Goal: Obtain resource: Download file/media

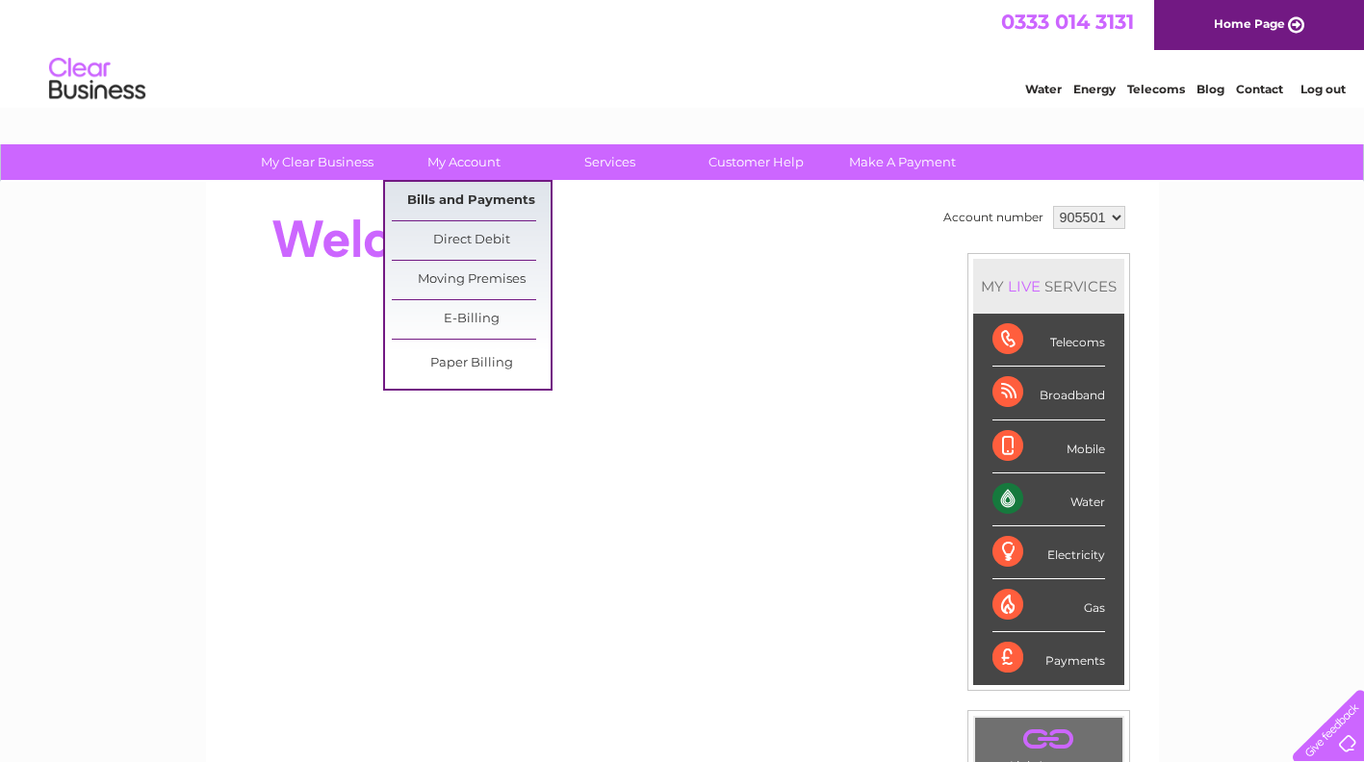
click at [449, 194] on link "Bills and Payments" at bounding box center [471, 201] width 159 height 38
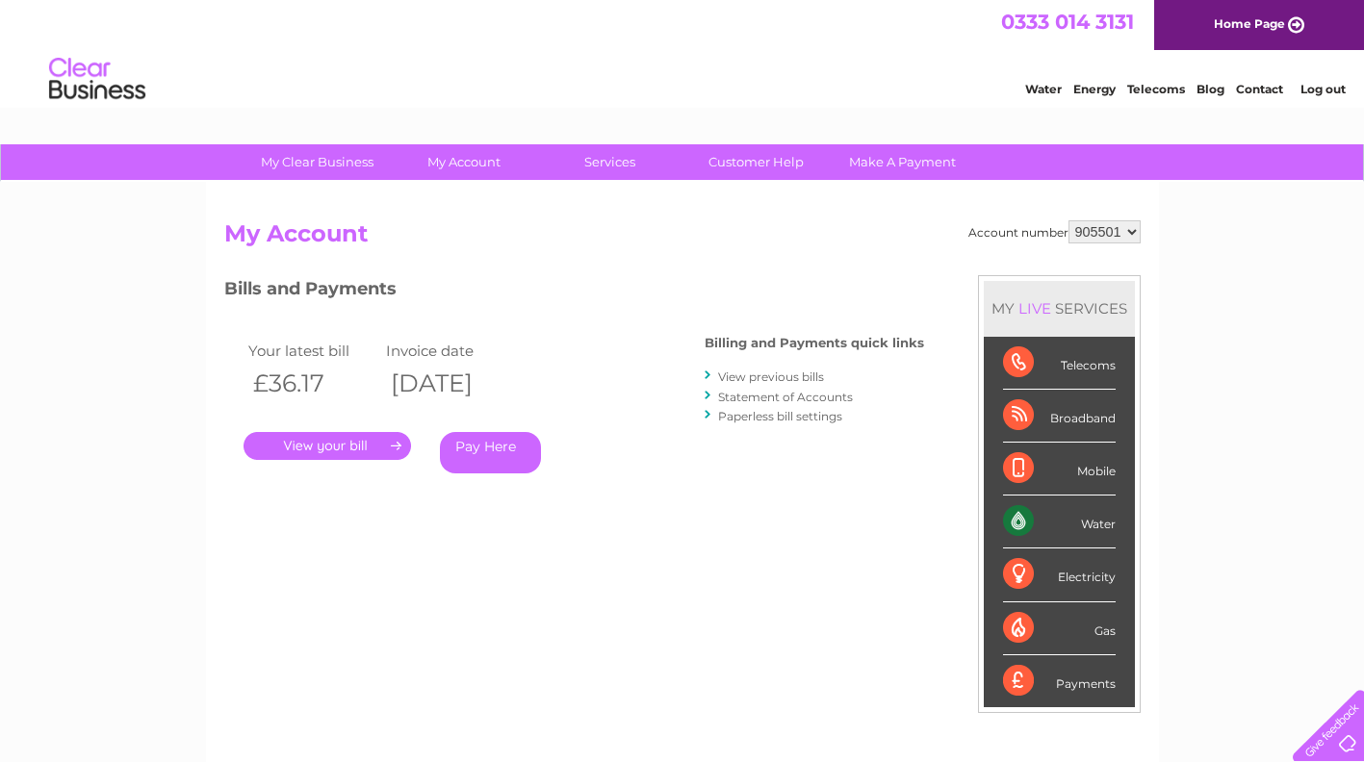
click at [777, 380] on link "View previous bills" at bounding box center [771, 377] width 106 height 14
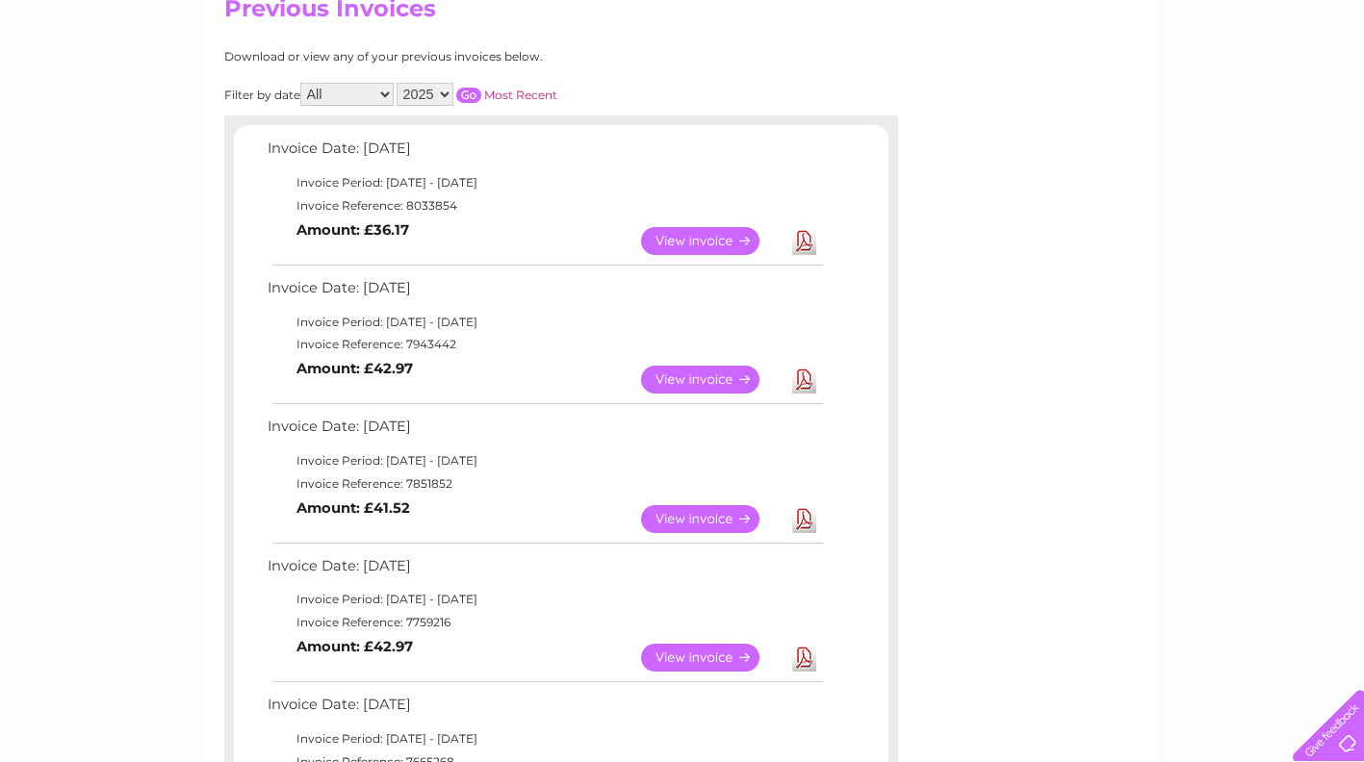
scroll to position [192, 0]
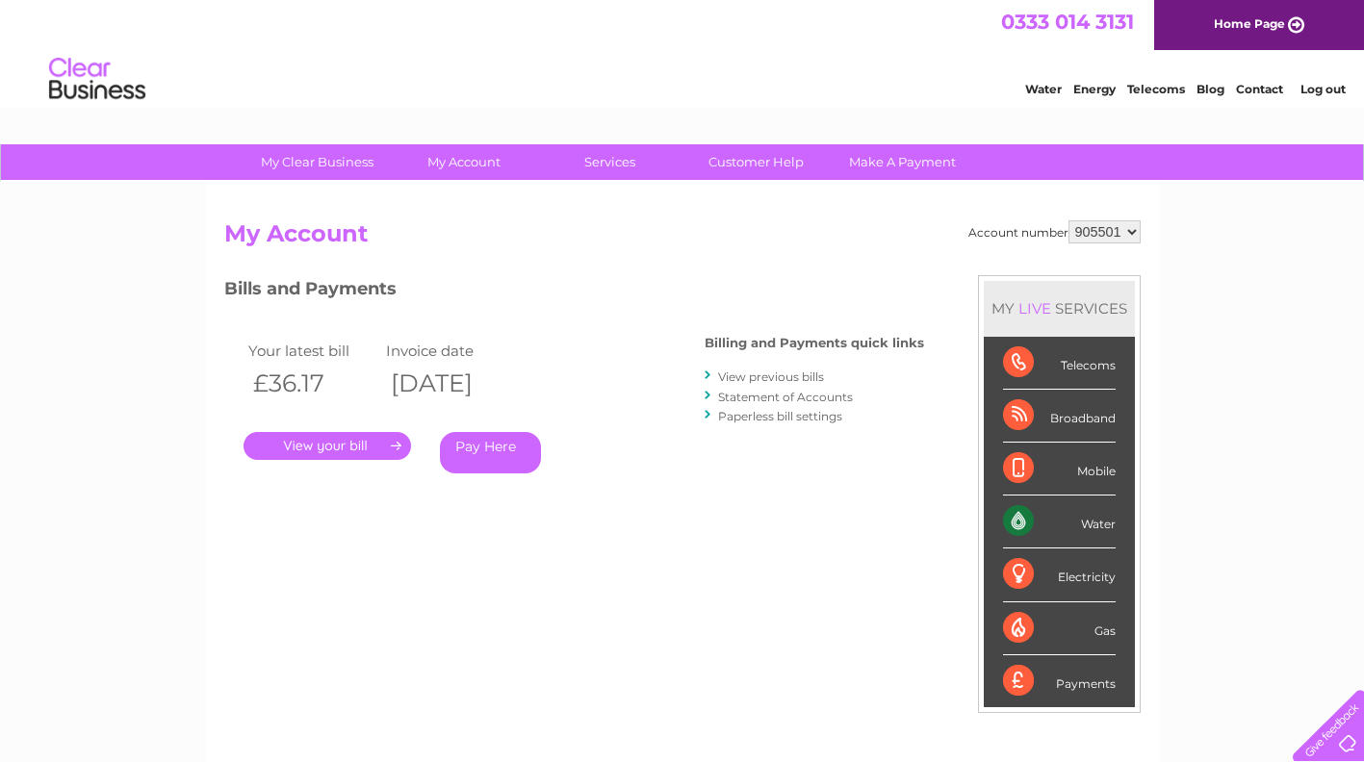
click at [1132, 230] on select "905501 905506" at bounding box center [1104, 231] width 72 height 23
select select "905506"
click at [1068, 220] on select "905501 905506" at bounding box center [1104, 231] width 72 height 23
click at [711, 376] on div at bounding box center [709, 376] width 9 height 18
click at [706, 376] on div at bounding box center [709, 376] width 9 height 18
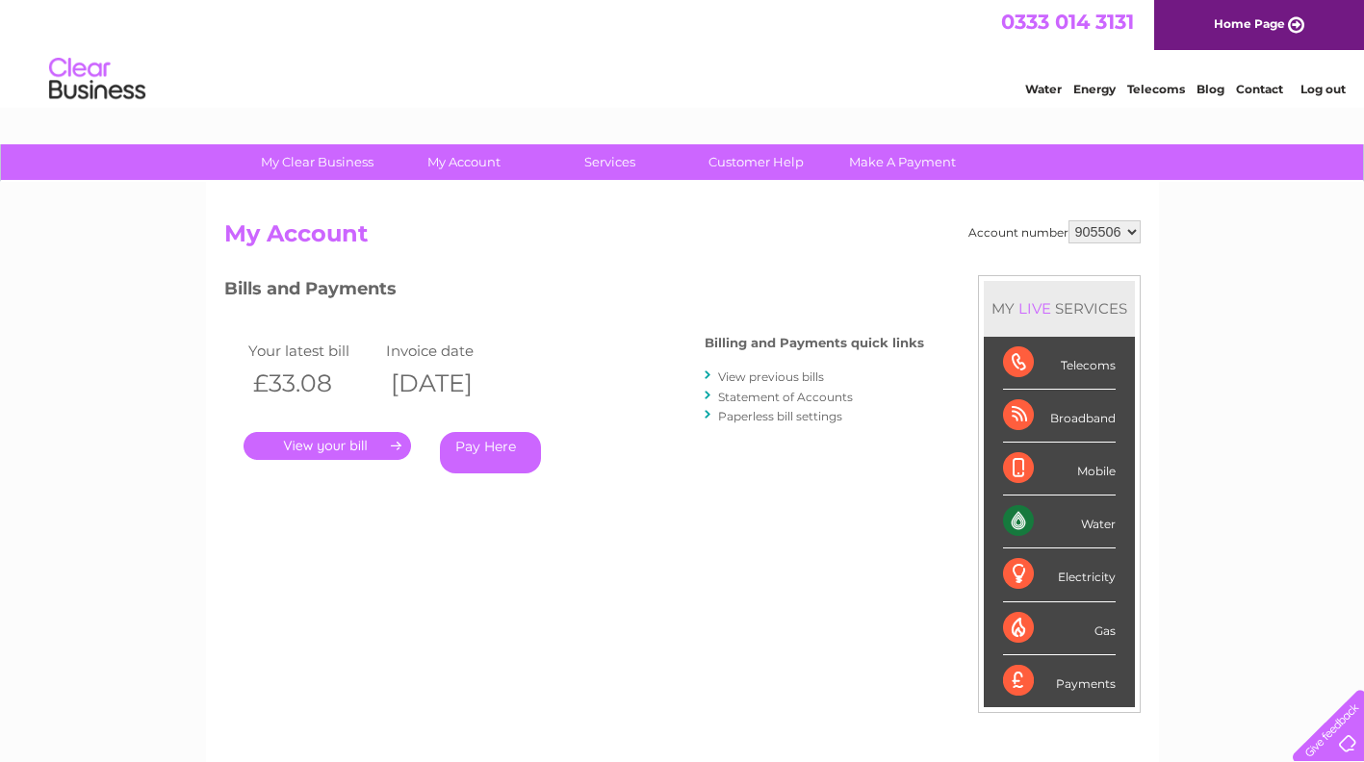
click at [711, 374] on div at bounding box center [709, 376] width 9 height 18
click at [737, 378] on link "View previous bills" at bounding box center [771, 377] width 106 height 14
click at [737, 377] on link "View previous bills" at bounding box center [771, 377] width 106 height 14
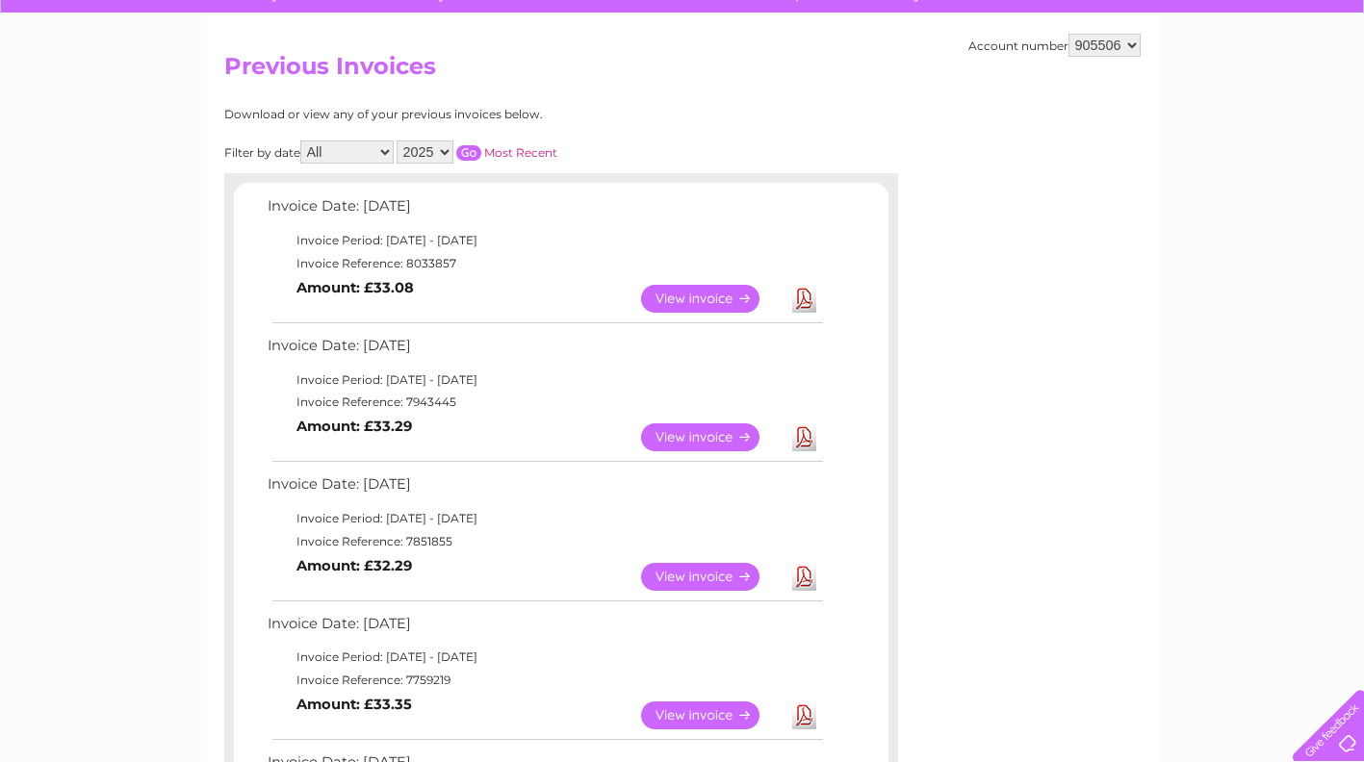
scroll to position [192, 0]
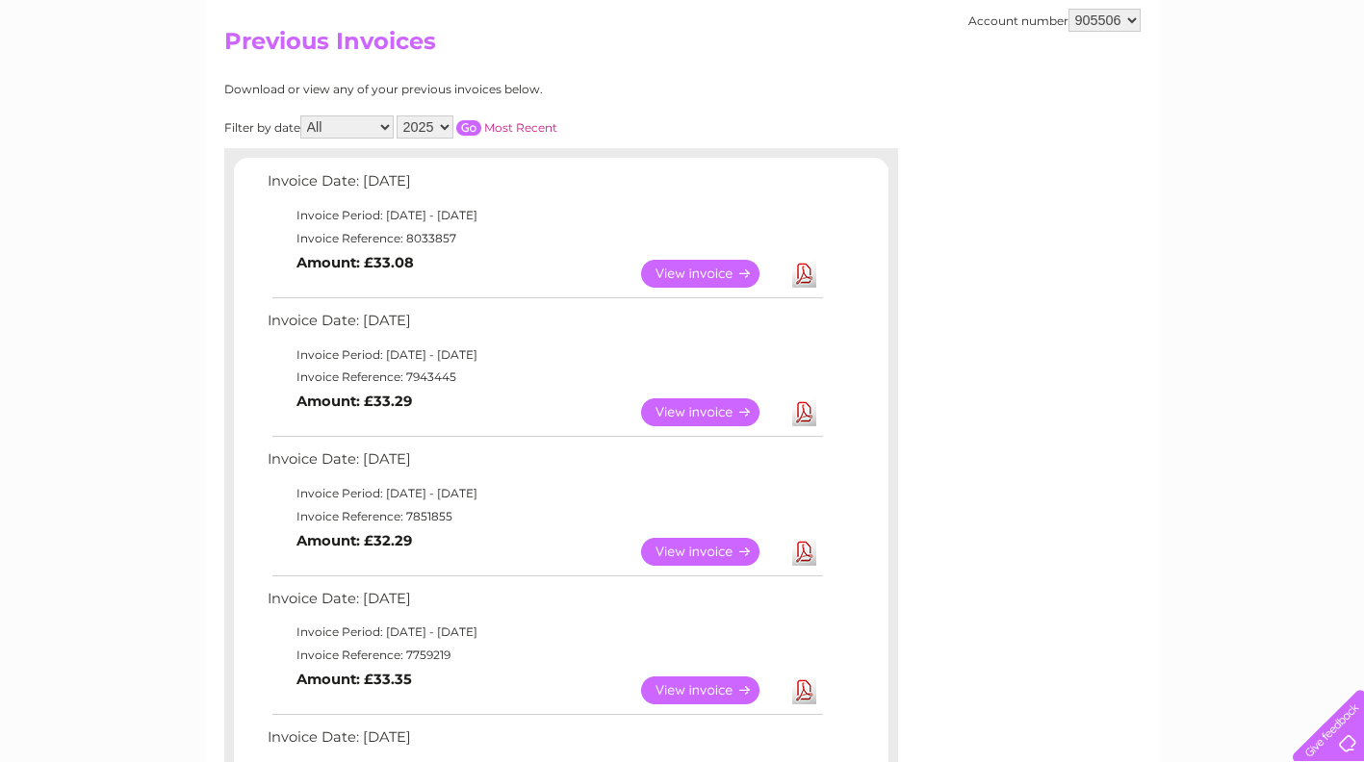
click at [700, 546] on link "View" at bounding box center [711, 552] width 141 height 28
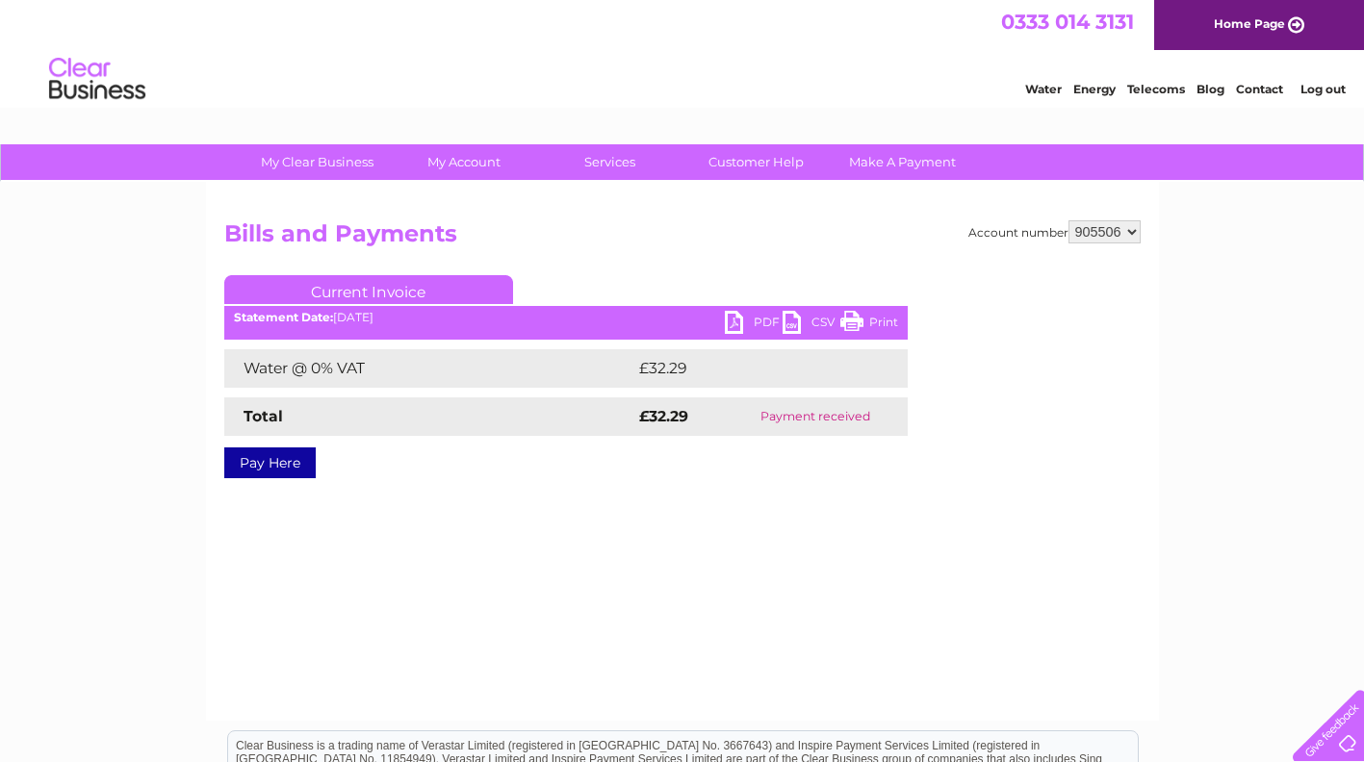
click at [731, 321] on link "PDF" at bounding box center [754, 325] width 58 height 28
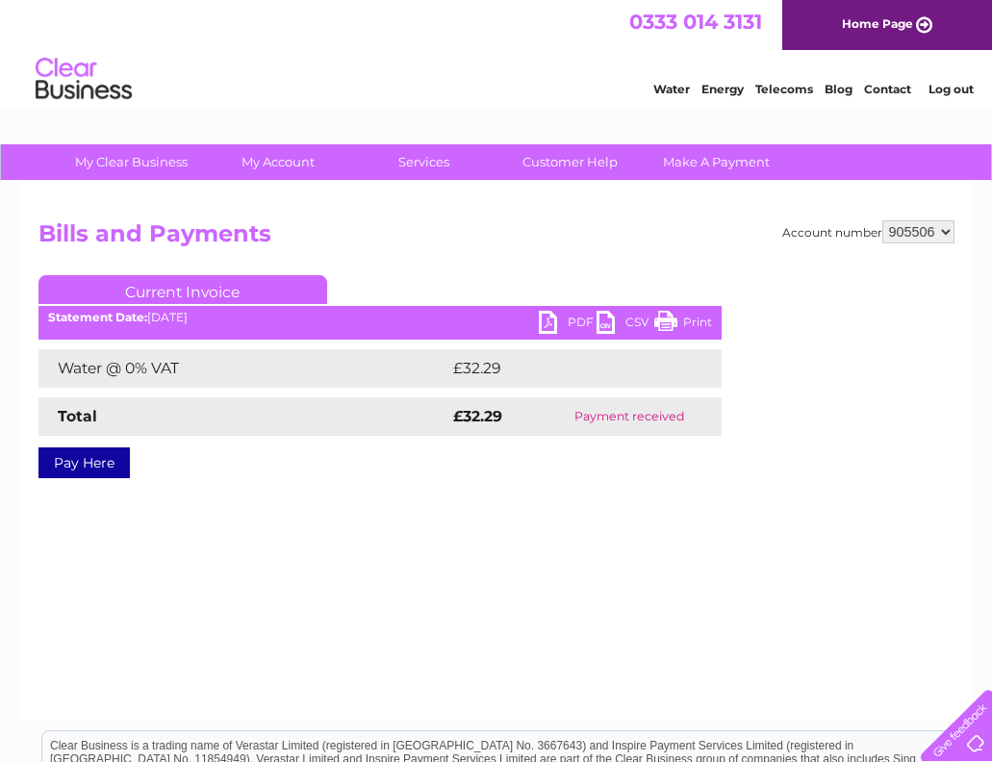
click at [944, 232] on select "905501 905506" at bounding box center [919, 231] width 72 height 23
select select "905501"
click at [883, 220] on select "905501 905506" at bounding box center [919, 231] width 72 height 23
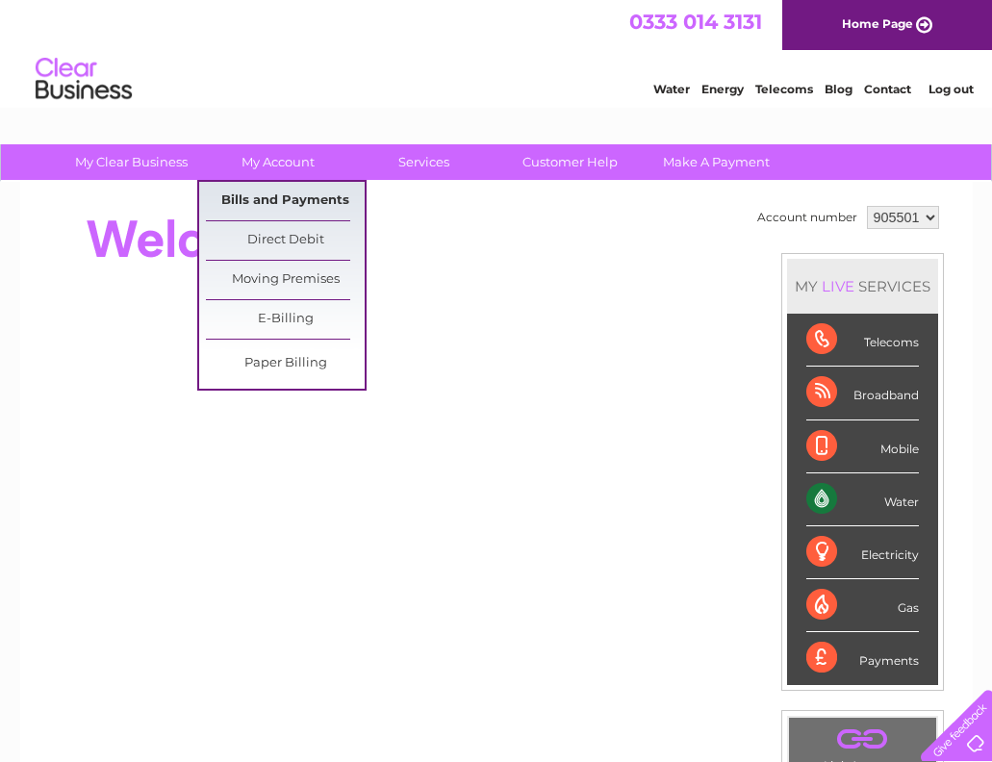
click at [269, 208] on link "Bills and Payments" at bounding box center [285, 201] width 159 height 38
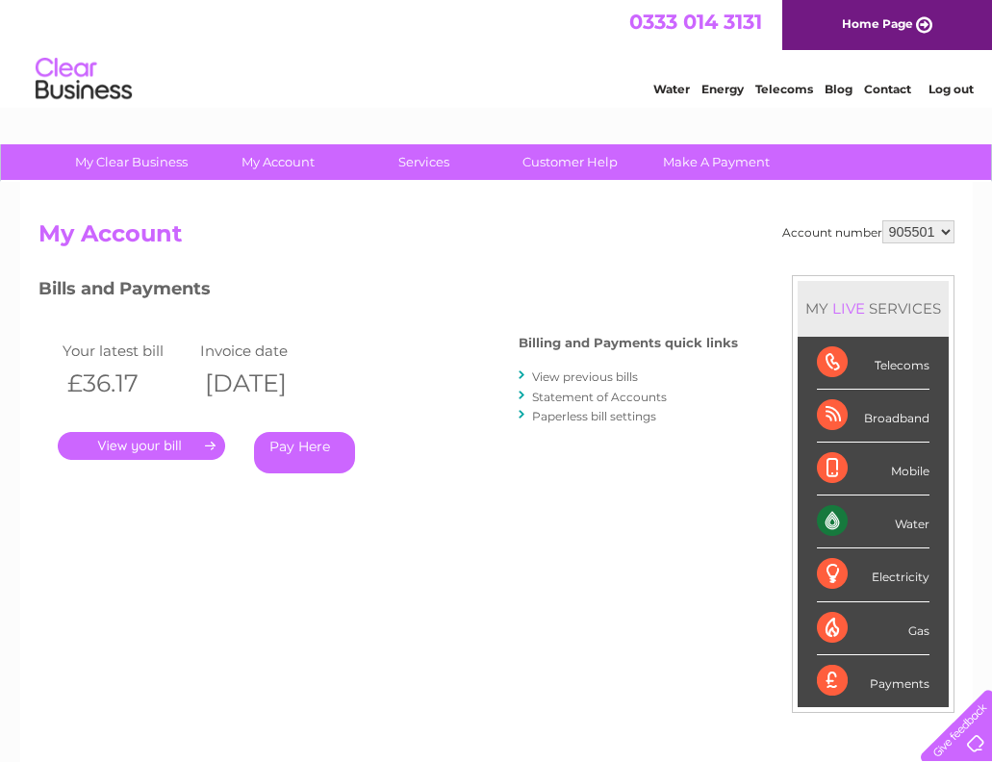
click at [552, 374] on link "View previous bills" at bounding box center [585, 377] width 106 height 14
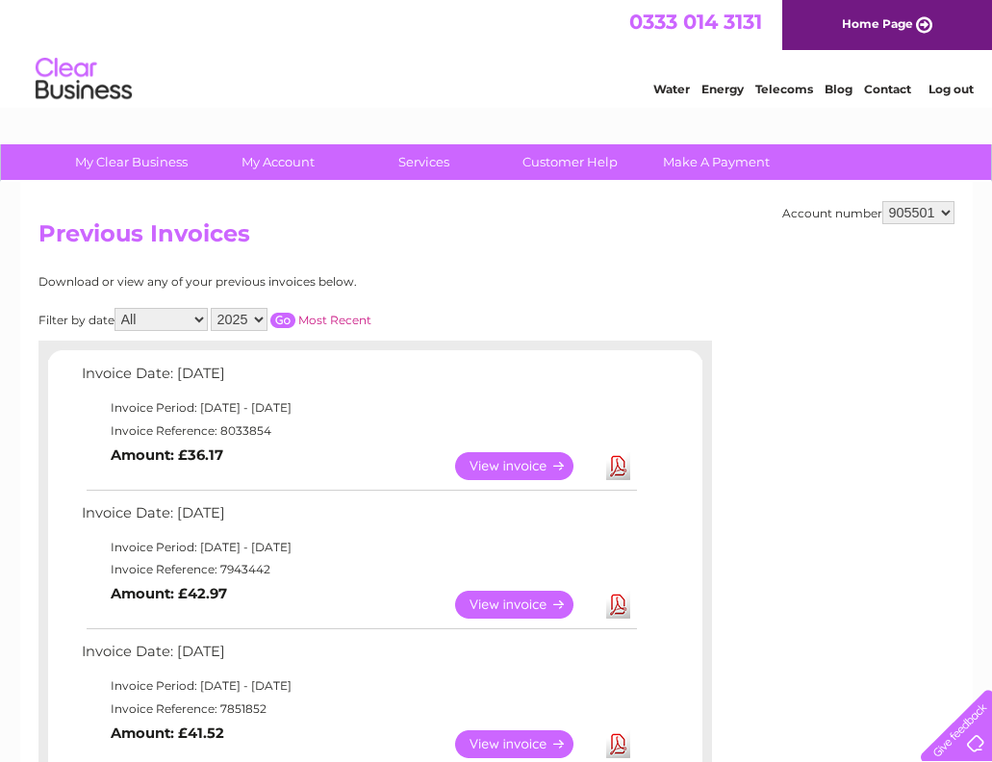
click at [948, 215] on select "905501 905506" at bounding box center [919, 212] width 72 height 23
select select "905506"
click at [883, 201] on select "905501 905506" at bounding box center [919, 212] width 72 height 23
click at [501, 609] on link "View" at bounding box center [525, 605] width 141 height 28
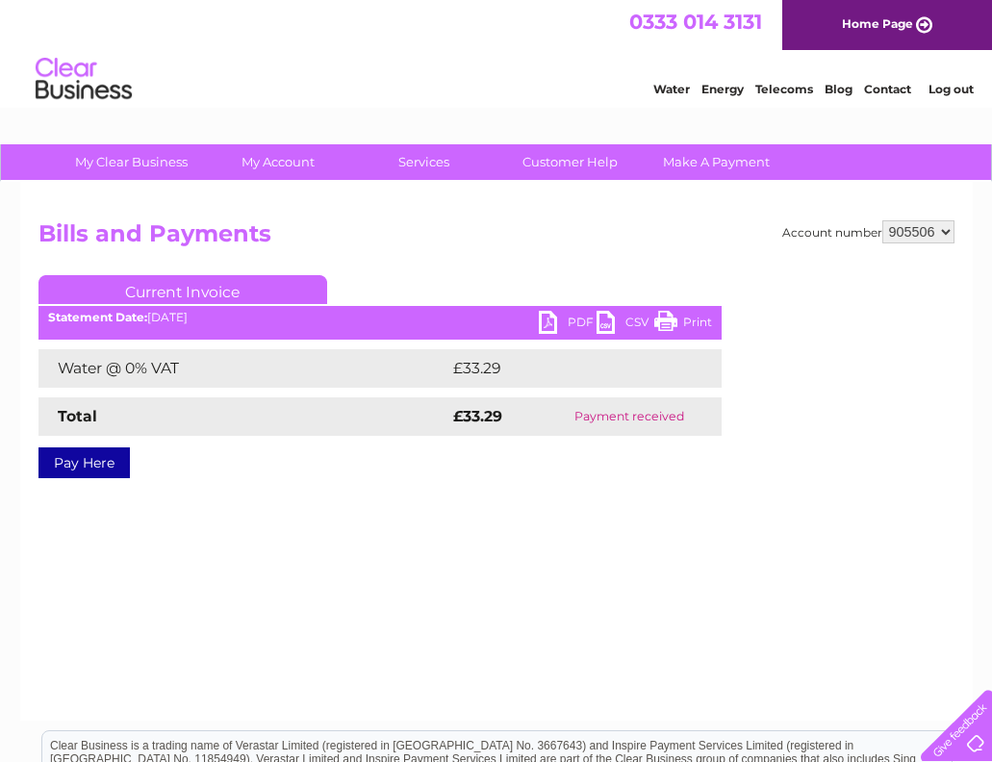
click at [551, 322] on link "PDF" at bounding box center [568, 325] width 58 height 28
